Goal: Task Accomplishment & Management: Use online tool/utility

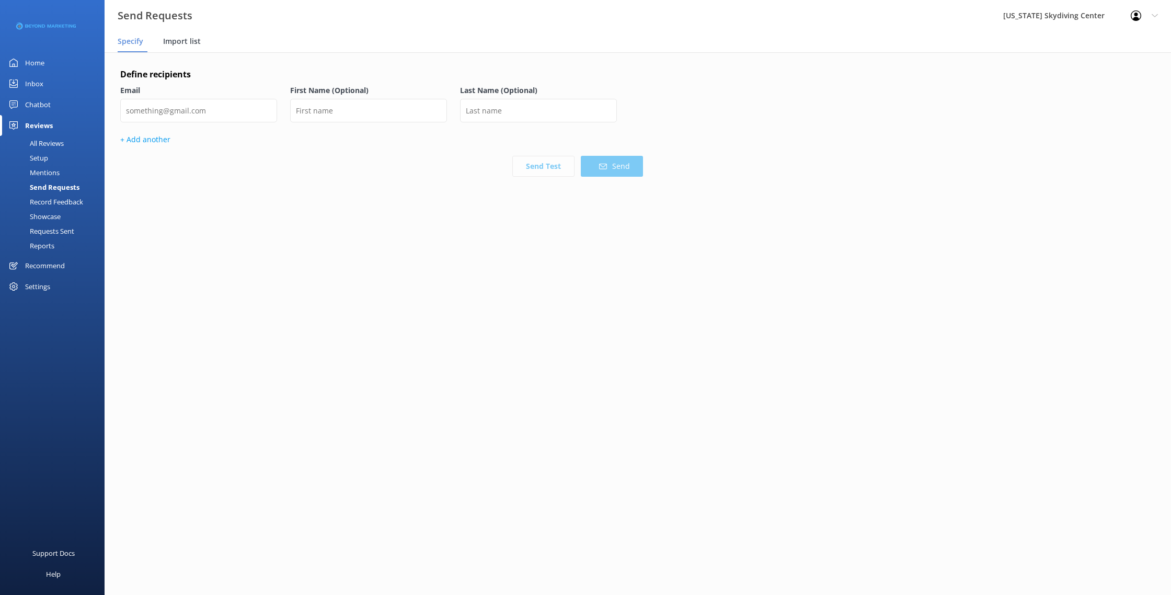
click at [196, 41] on span "Import list" at bounding box center [182, 41] width 38 height 10
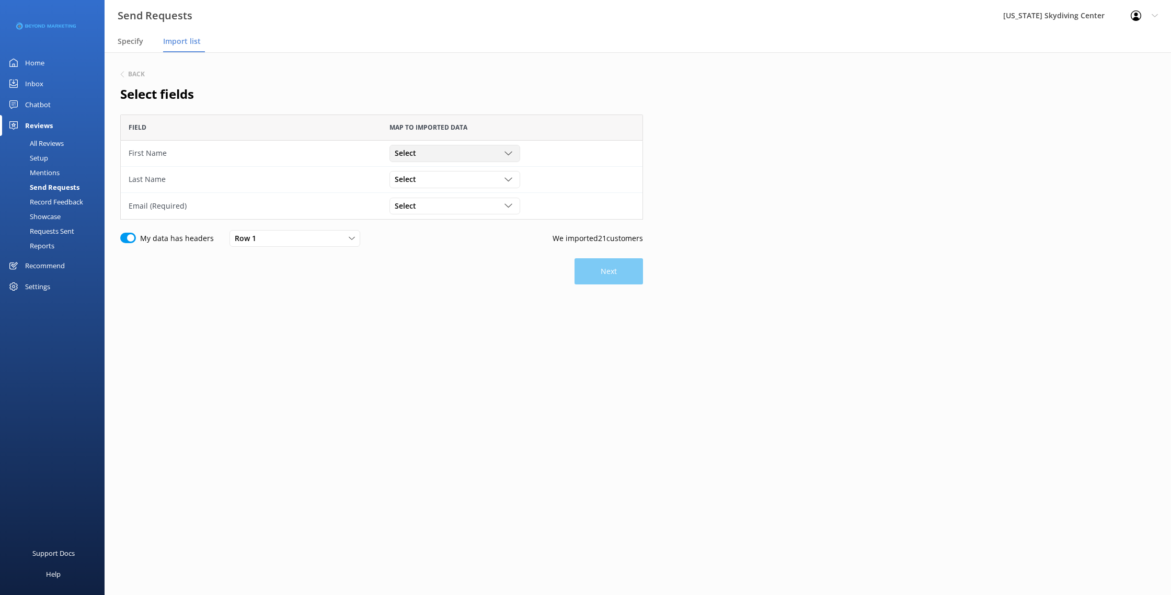
scroll to position [105, 523]
click at [444, 152] on div "Select" at bounding box center [454, 153] width 125 height 12
click at [456, 197] on link "First Name" at bounding box center [454, 196] width 129 height 21
click at [463, 186] on div "Select Customer Id First Name Last Name Email Gender Age Weight Day of birth Ad…" at bounding box center [454, 179] width 131 height 17
click at [439, 240] on link "Last Name" at bounding box center [454, 243] width 129 height 21
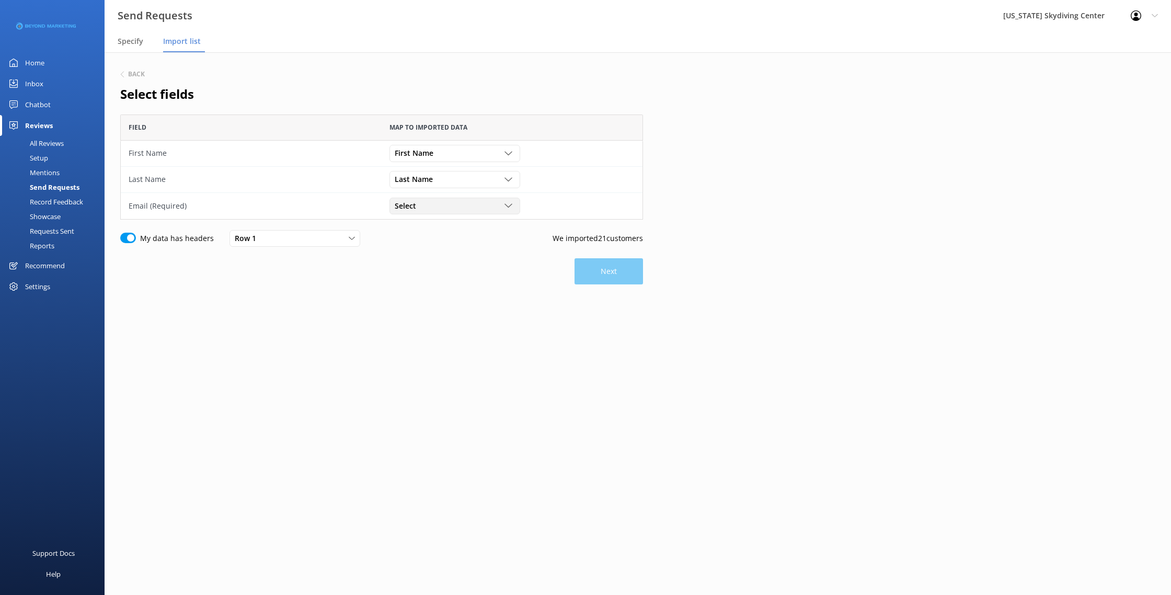
click at [448, 209] on div "Select" at bounding box center [454, 206] width 125 height 12
click at [445, 286] on link "Email" at bounding box center [454, 290] width 129 height 21
click at [605, 279] on button "Next" at bounding box center [608, 271] width 68 height 26
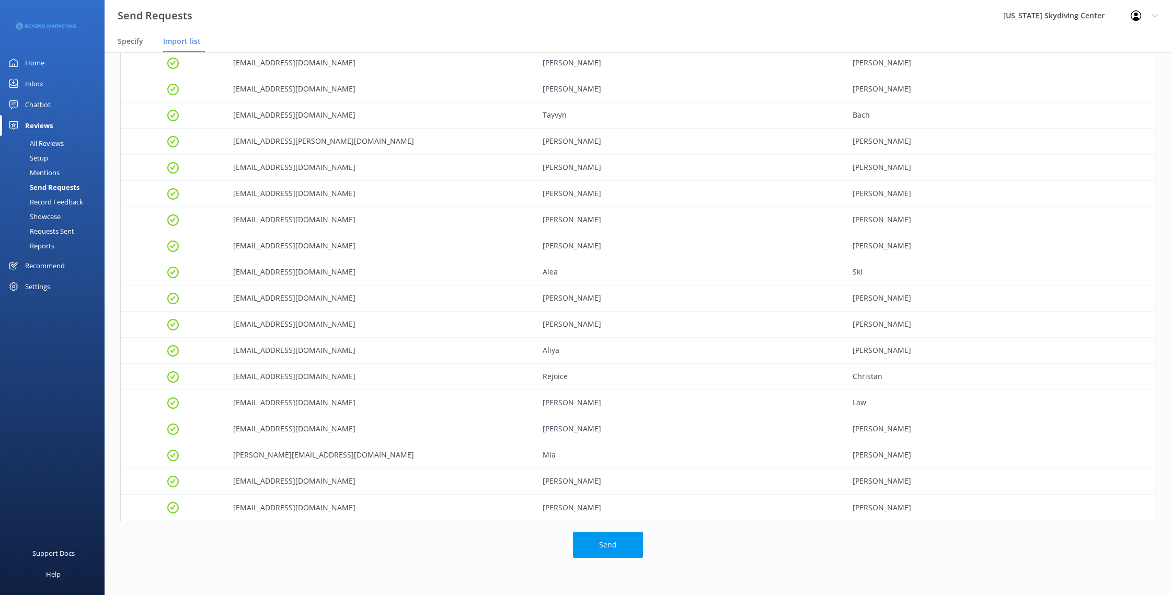
scroll to position [184, 0]
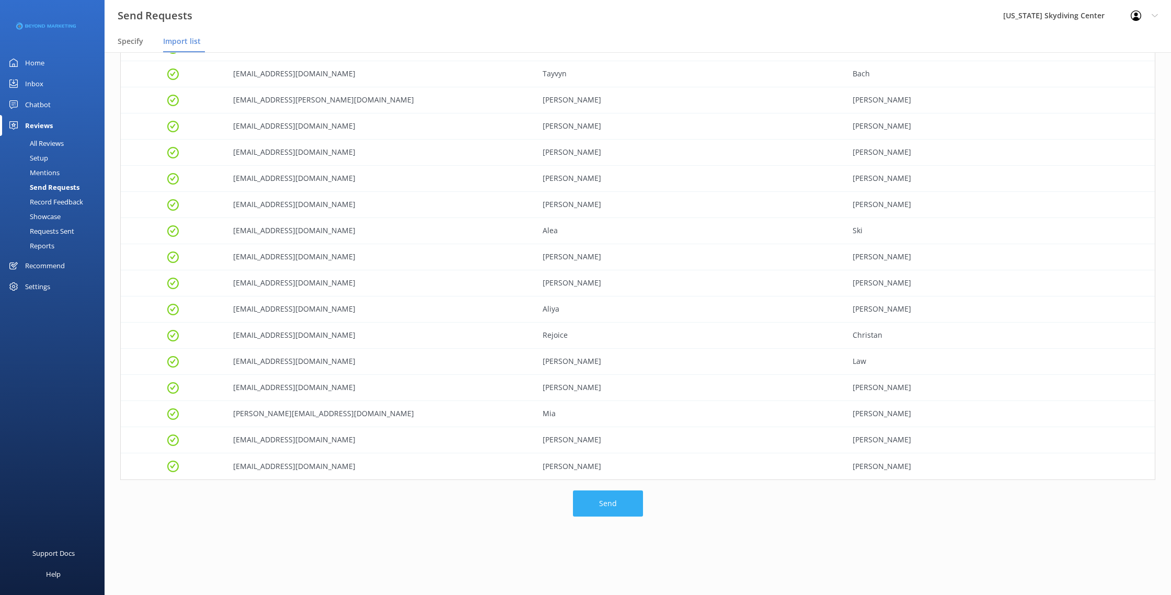
click at [613, 507] on button "Send" at bounding box center [608, 503] width 70 height 26
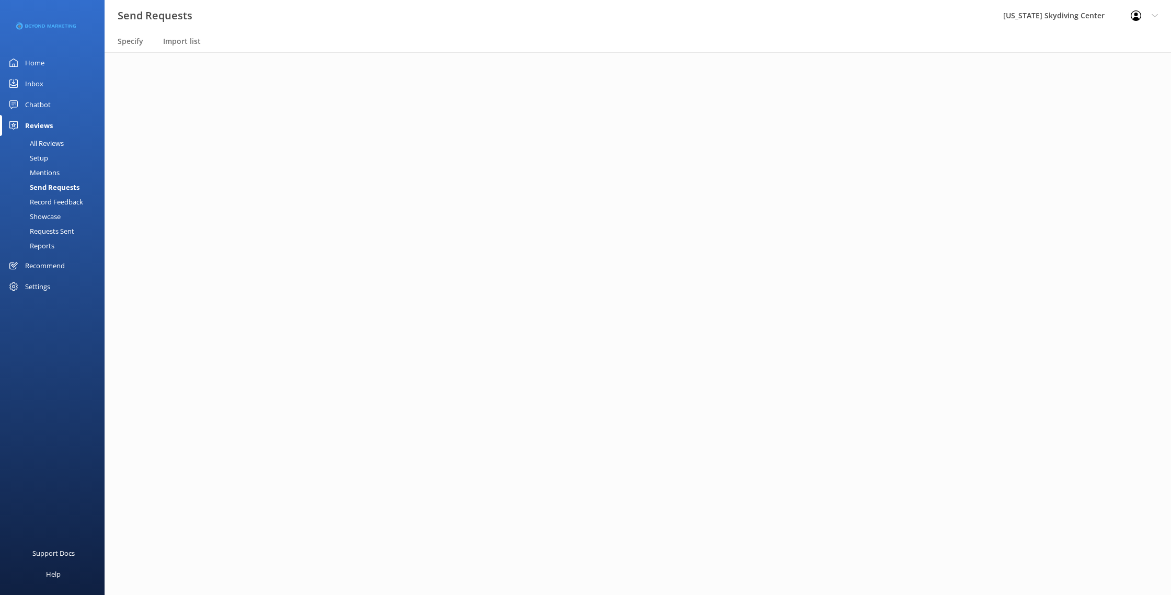
click at [636, 502] on main at bounding box center [638, 323] width 1066 height 543
